Goal: Task Accomplishment & Management: Complete application form

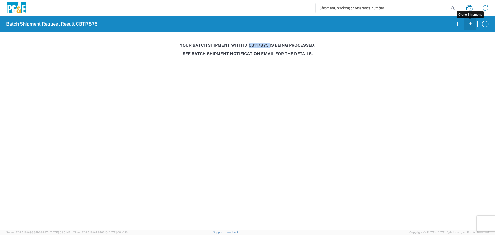
click at [473, 25] on icon "button" at bounding box center [470, 24] width 8 height 8
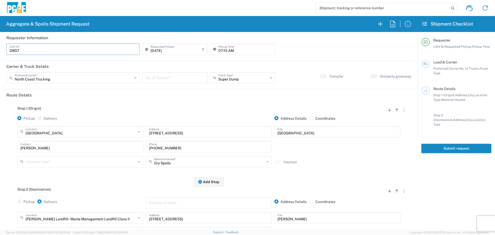
drag, startPoint x: 73, startPoint y: 50, endPoint x: 0, endPoint y: 67, distance: 75.2
click at [0, 67] on form "Requester Information DBG7 LAN ID * [DATE] × Requested Pickup * Cancel Apply 07…" at bounding box center [209, 131] width 418 height 198
type input "FLT8"
click at [224, 53] on input "07:15 AM" at bounding box center [246, 48] width 54 height 9
click at [225, 52] on input "07:15 AM" at bounding box center [246, 48] width 54 height 9
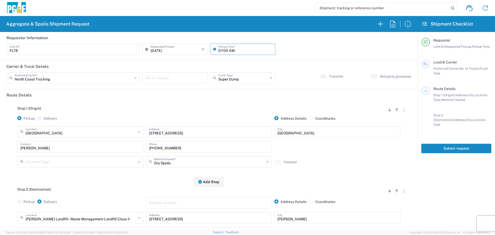
type input "07:00 AM"
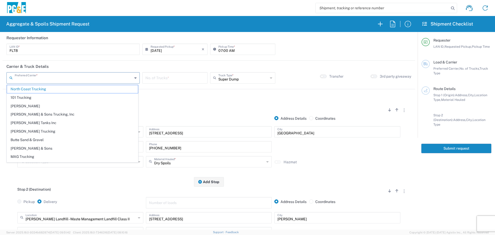
click at [128, 78] on input "text" at bounding box center [74, 77] width 118 height 9
click at [81, 115] on span "[PERSON_NAME] & Sons Trucking, Inc" at bounding box center [72, 114] width 131 height 8
type input "[PERSON_NAME] & Sons Trucking, Inc"
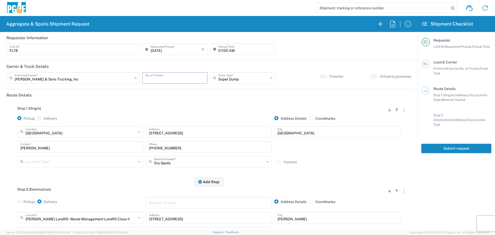
click at [198, 76] on input "number" at bounding box center [175, 77] width 59 height 9
type input "2"
click at [93, 131] on input "text" at bounding box center [81, 131] width 111 height 9
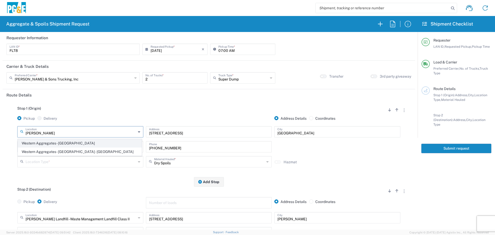
click at [86, 140] on span "Western Aggregates - [GEOGRAPHIC_DATA]" at bounding box center [80, 143] width 124 height 8
type input "Western Aggregates - [GEOGRAPHIC_DATA]"
type input "[STREET_ADDRESS]"
type input "[GEOGRAPHIC_DATA]"
type input "Quarry"
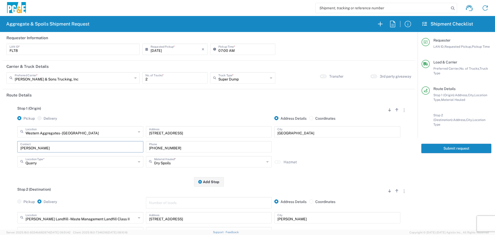
drag, startPoint x: 57, startPoint y: 146, endPoint x: 0, endPoint y: 150, distance: 57.2
click at [0, 150] on form "Requester Information FLT8 LAN ID * [DATE] × Requested Pickup * Cancel Apply 07…" at bounding box center [209, 131] width 418 height 198
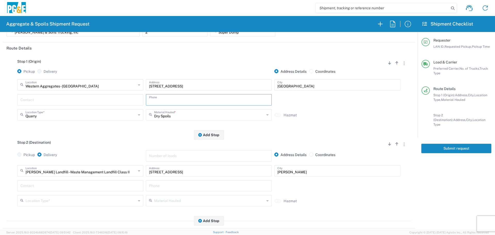
scroll to position [52, 0]
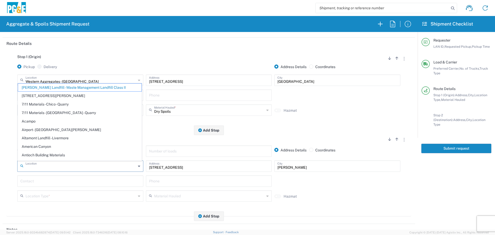
click at [84, 164] on input "text" at bounding box center [81, 165] width 111 height 9
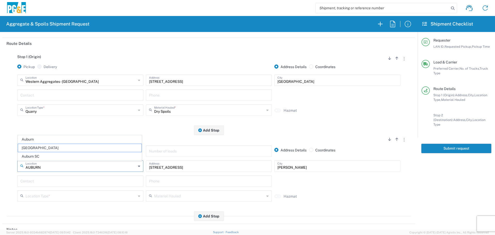
type input "[GEOGRAPHIC_DATA]"
type input "[STREET_ADDRESS]"
type input "Auburn"
type input "Business No Loading Dock"
type input "[GEOGRAPHIC_DATA]"
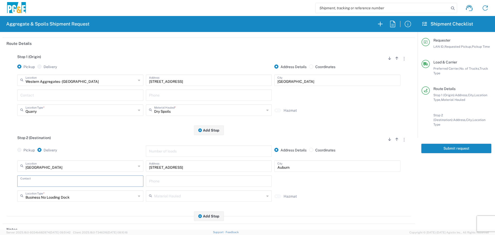
click at [75, 184] on input "text" at bounding box center [80, 180] width 120 height 9
click at [69, 191] on div "[PERSON_NAME], [PHONE_NUMBER]" at bounding box center [80, 193] width 120 height 7
type input "[PERSON_NAME]"
type input "[PHONE_NUMBER]"
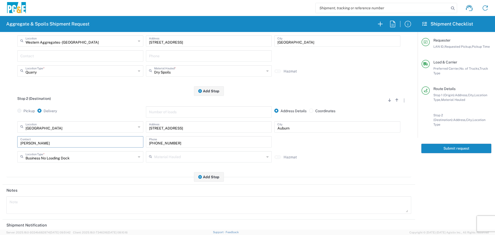
scroll to position [160, 0]
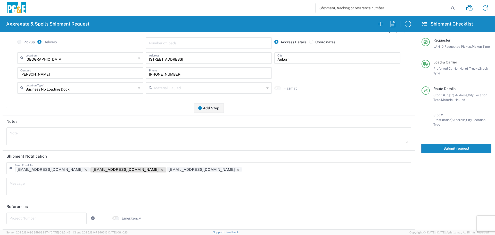
click at [160, 171] on icon "Remove tag" at bounding box center [162, 170] width 4 height 4
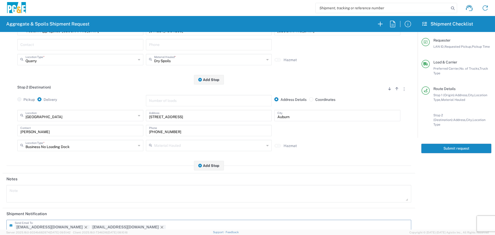
scroll to position [57, 0]
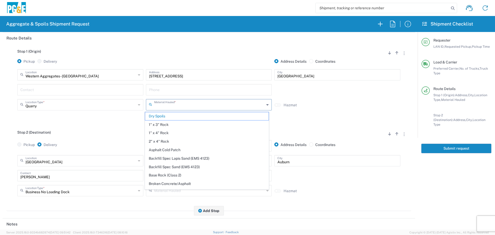
click at [177, 105] on input "text" at bounding box center [209, 104] width 111 height 9
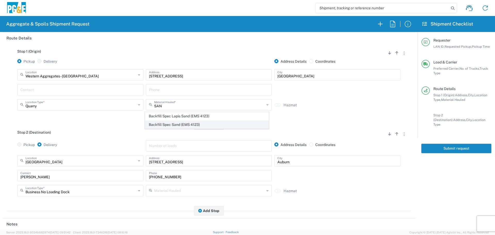
click at [173, 123] on span "Backfill Spec Sand (EMS 4123)" at bounding box center [207, 125] width 124 height 8
type input "Backfill Spec Sand (EMS 4123)"
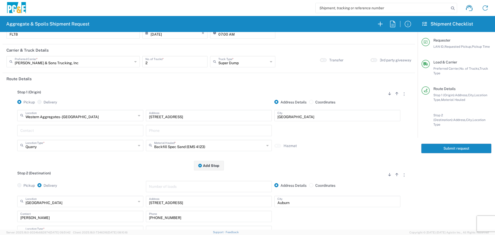
scroll to position [0, 0]
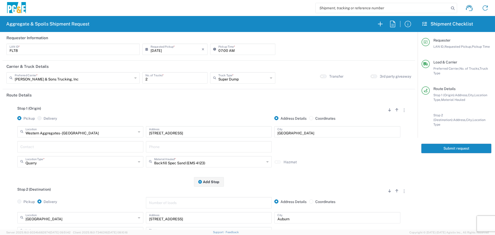
click at [464, 144] on button "Submit request" at bounding box center [457, 149] width 70 height 10
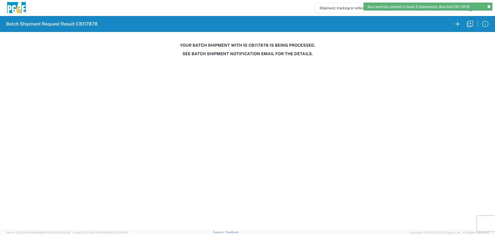
click at [261, 45] on h3 "Your batch shipment with id CB117878 is being processed." at bounding box center [248, 45] width 488 height 5
click at [260, 45] on h3 "Your batch shipment with id CB117878 is being processed." at bounding box center [248, 45] width 488 height 5
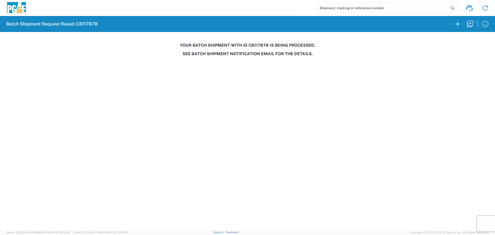
copy h3 "CB117878"
